Goal: Transaction & Acquisition: Purchase product/service

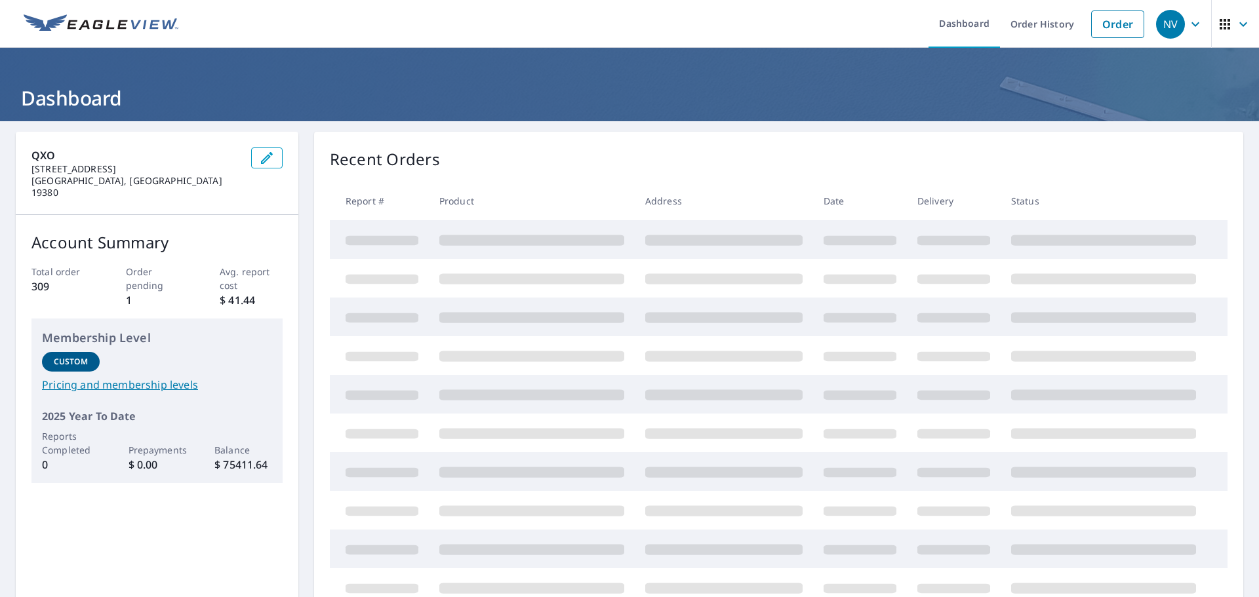
drag, startPoint x: 1105, startPoint y: 22, endPoint x: 1048, endPoint y: 41, distance: 60.1
click at [1105, 22] on link "Order" at bounding box center [1117, 24] width 53 height 28
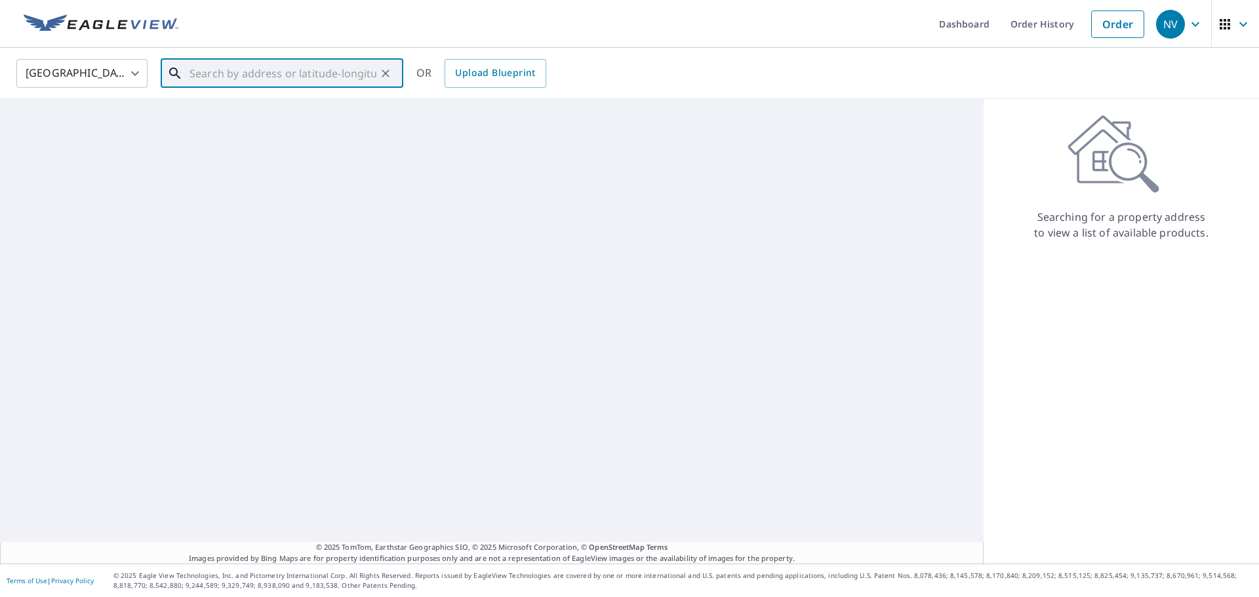
click at [215, 67] on input "text" at bounding box center [282, 73] width 187 height 37
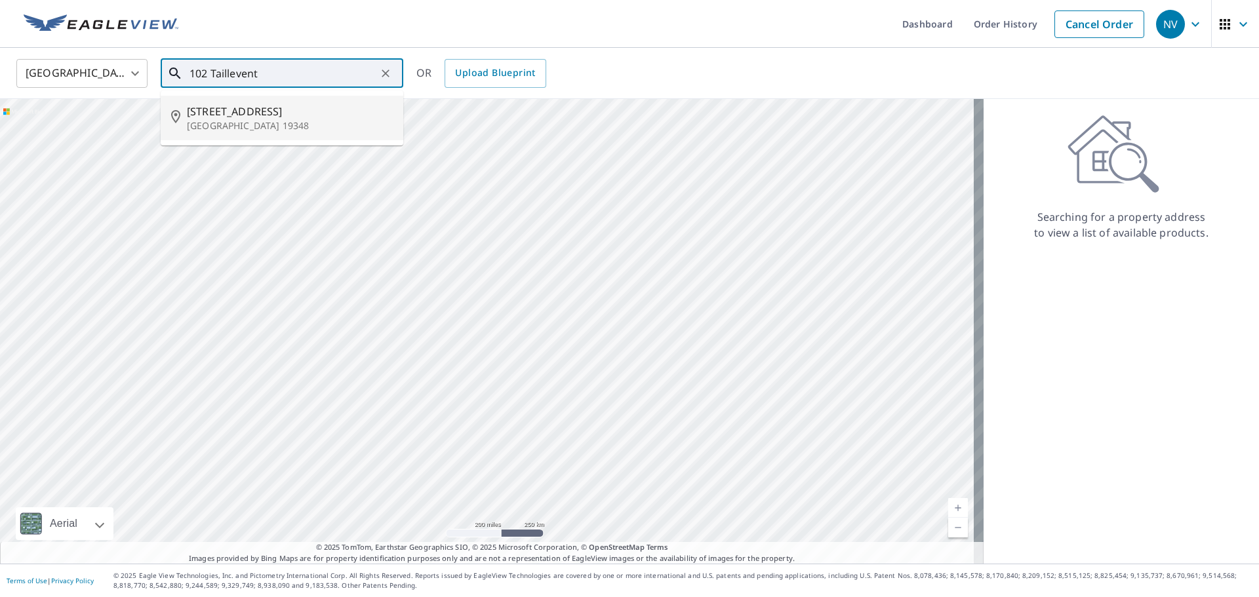
click at [230, 121] on p "[GEOGRAPHIC_DATA] 19348" at bounding box center [290, 125] width 206 height 13
type input "[STREET_ADDRESS]"
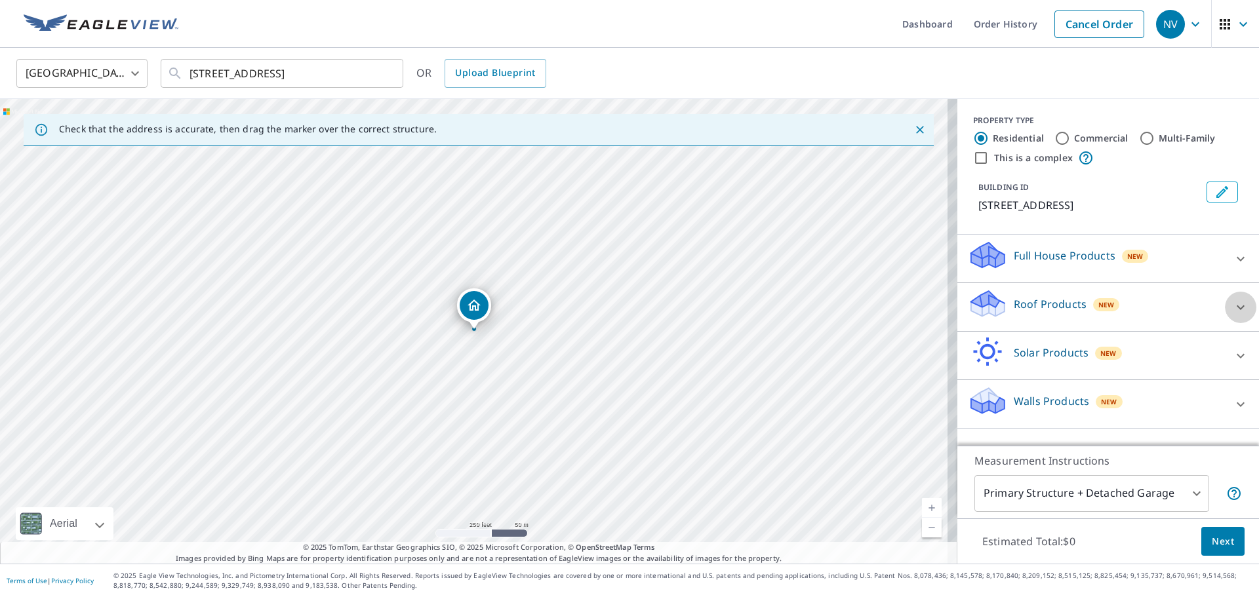
click at [1233, 309] on icon at bounding box center [1241, 308] width 16 height 16
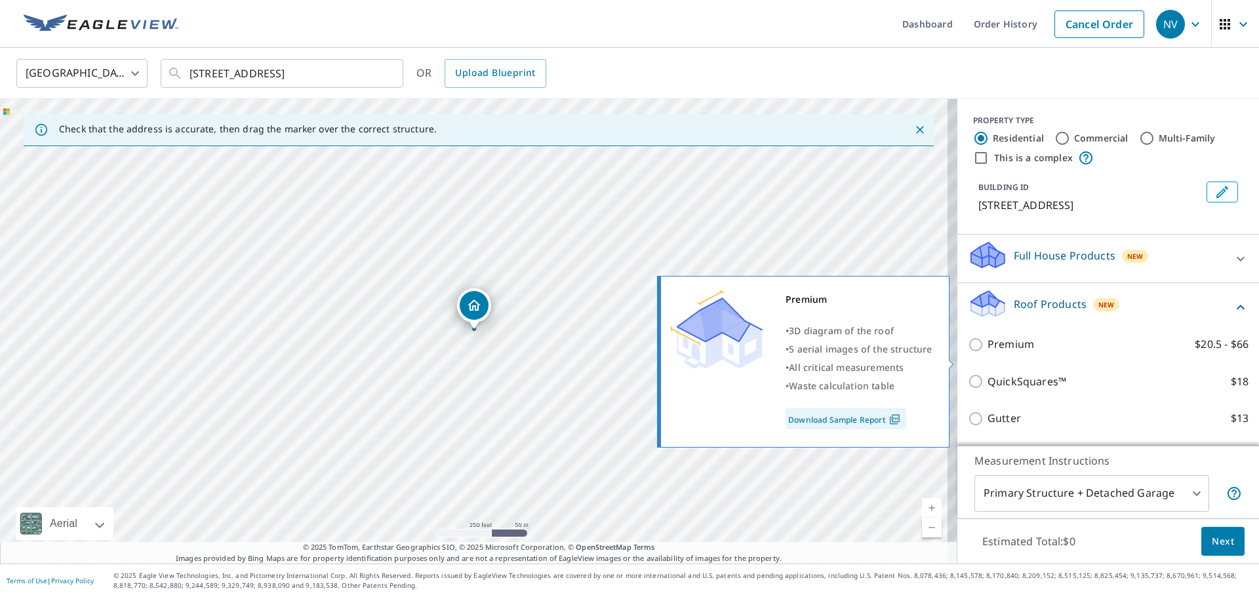
click at [994, 353] on p "Premium" at bounding box center [1010, 344] width 47 height 16
click at [987, 353] on input "Premium $20.5 - $66" at bounding box center [978, 345] width 20 height 16
checkbox input "true"
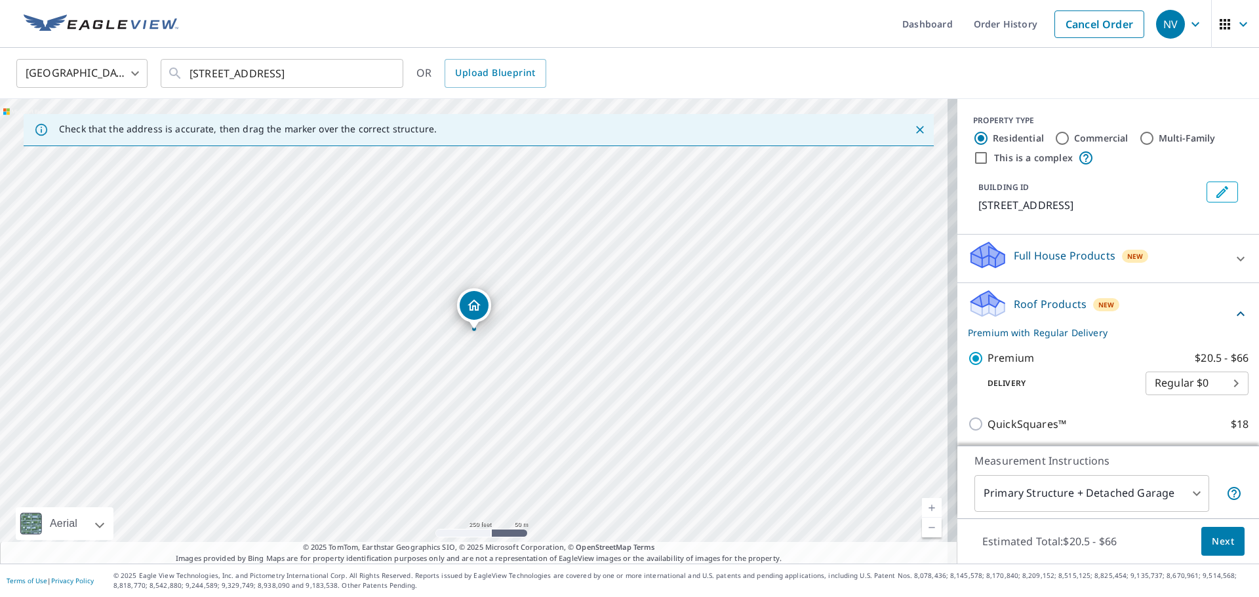
click at [1214, 539] on span "Next" at bounding box center [1223, 542] width 22 height 16
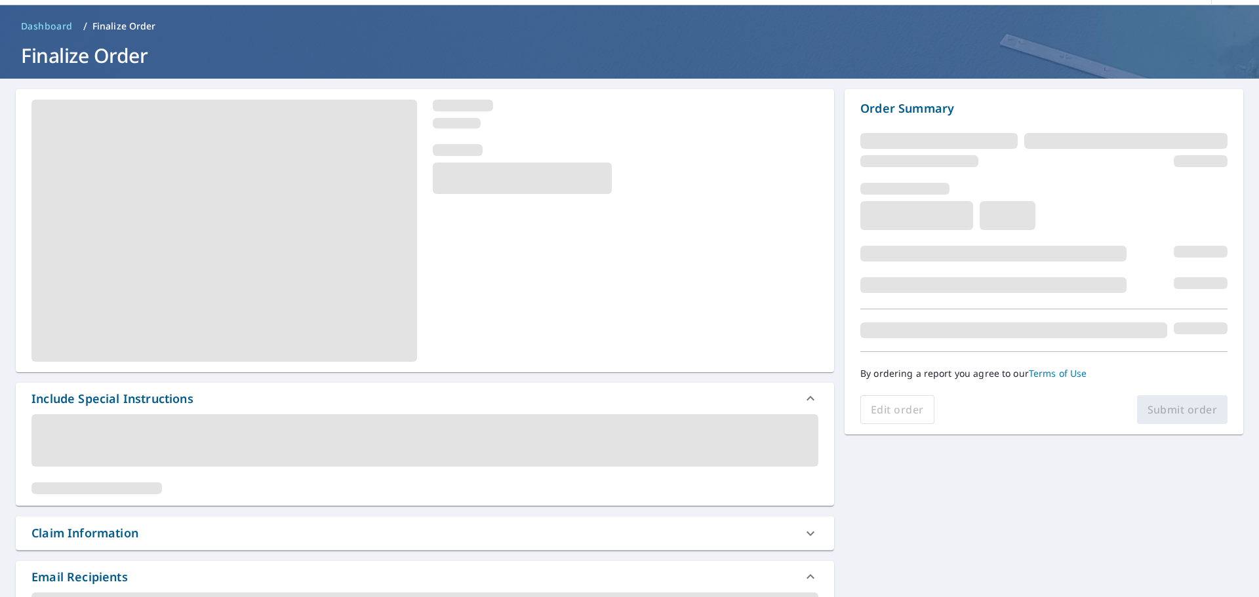
scroll to position [66, 0]
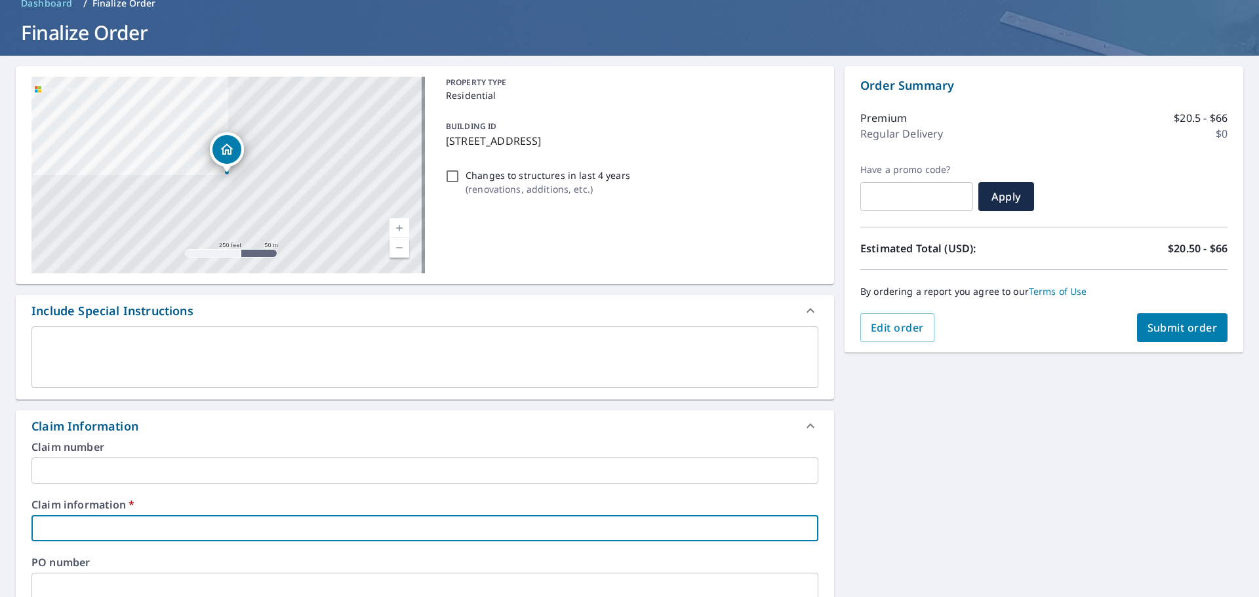
click at [109, 525] on input "text" at bounding box center [424, 528] width 787 height 26
type input "0000"
click at [882, 439] on div "[STREET_ADDRESS] A standard road map Aerial A detailed look from above Labels L…" at bounding box center [629, 555] width 1259 height 998
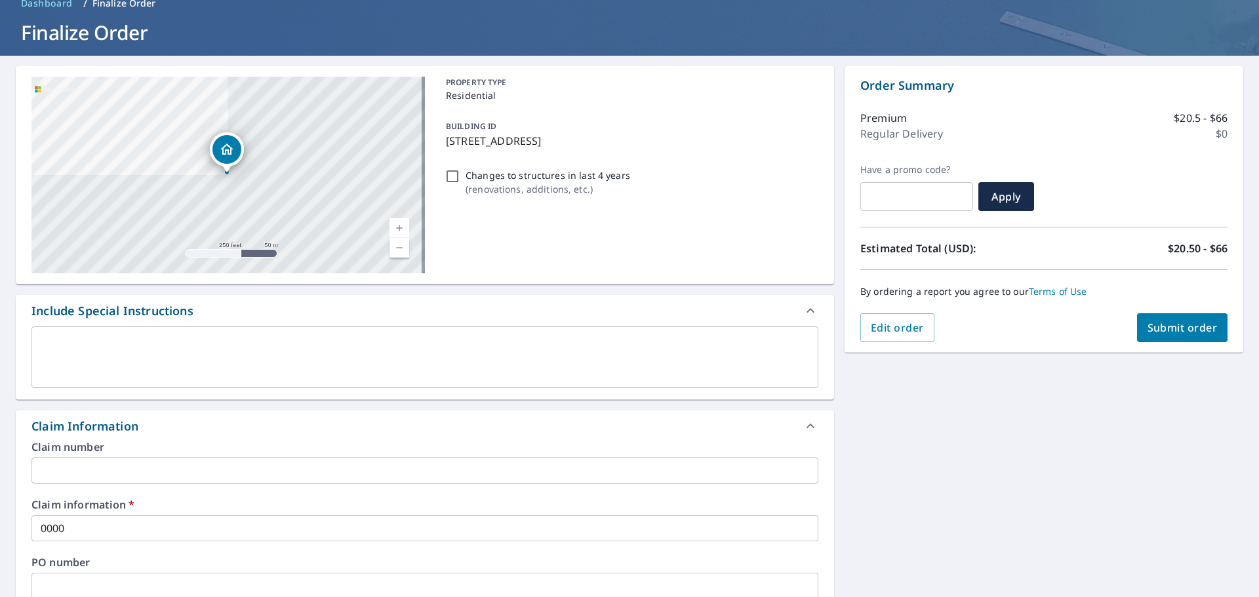
click at [1170, 334] on span "Submit order" at bounding box center [1182, 328] width 70 height 14
checkbox input "true"
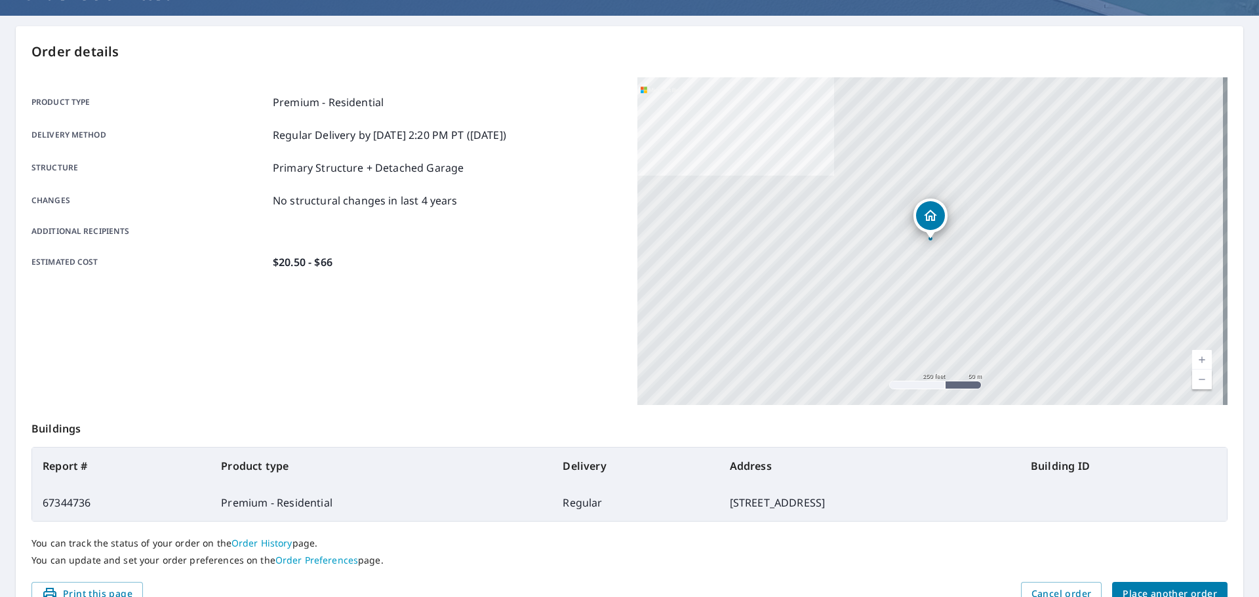
scroll to position [174, 0]
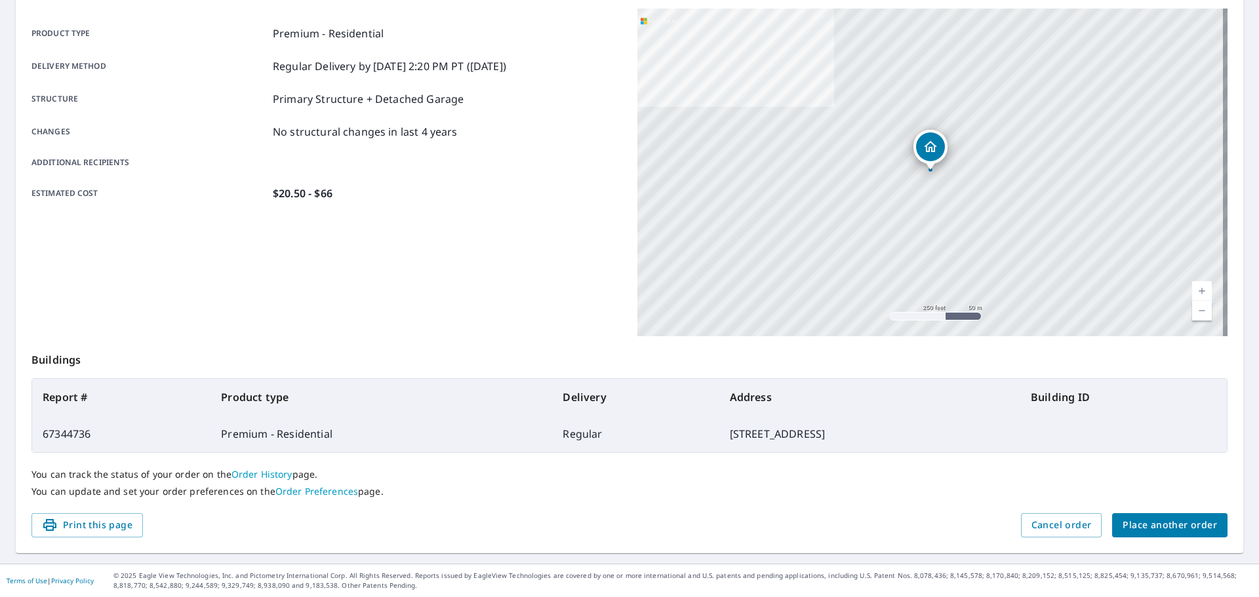
click at [1170, 528] on span "Place another order" at bounding box center [1169, 525] width 94 height 16
